Goal: Navigation & Orientation: Go to known website

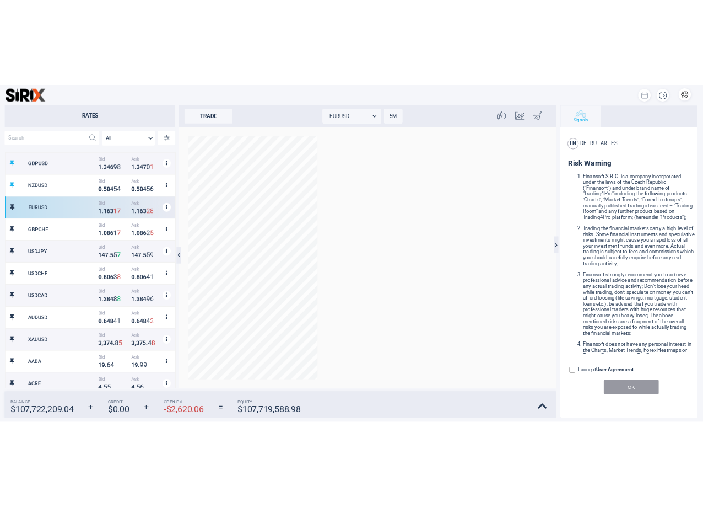
scroll to position [338, 247]
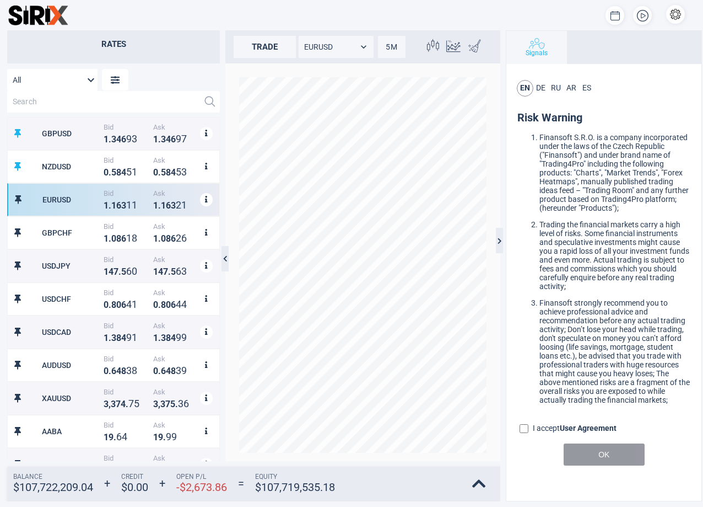
scroll to position [338, 203]
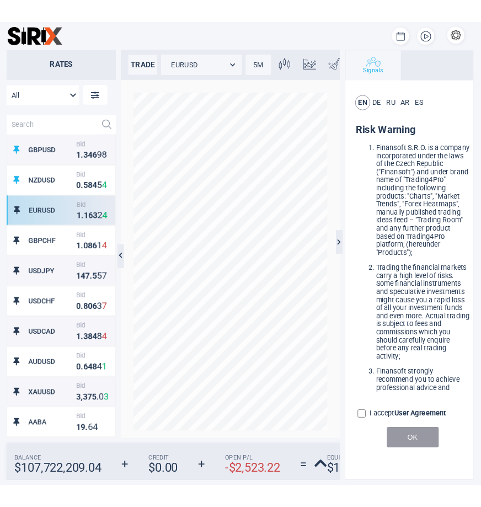
scroll to position [10, 10]
